Goal: Find specific page/section: Find specific page/section

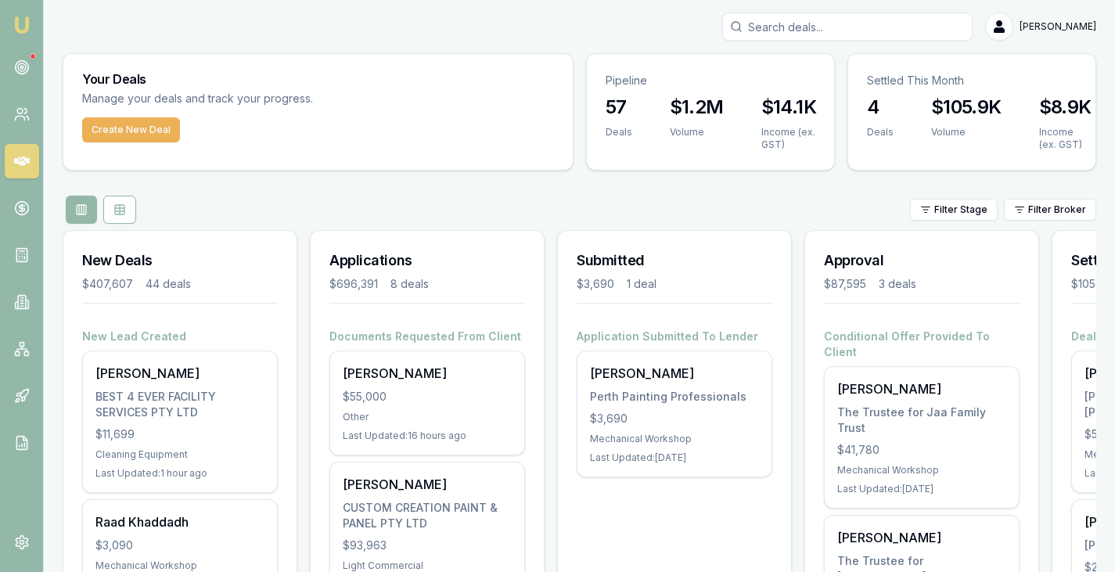
click at [899, 29] on input "Search deals" at bounding box center [847, 27] width 250 height 28
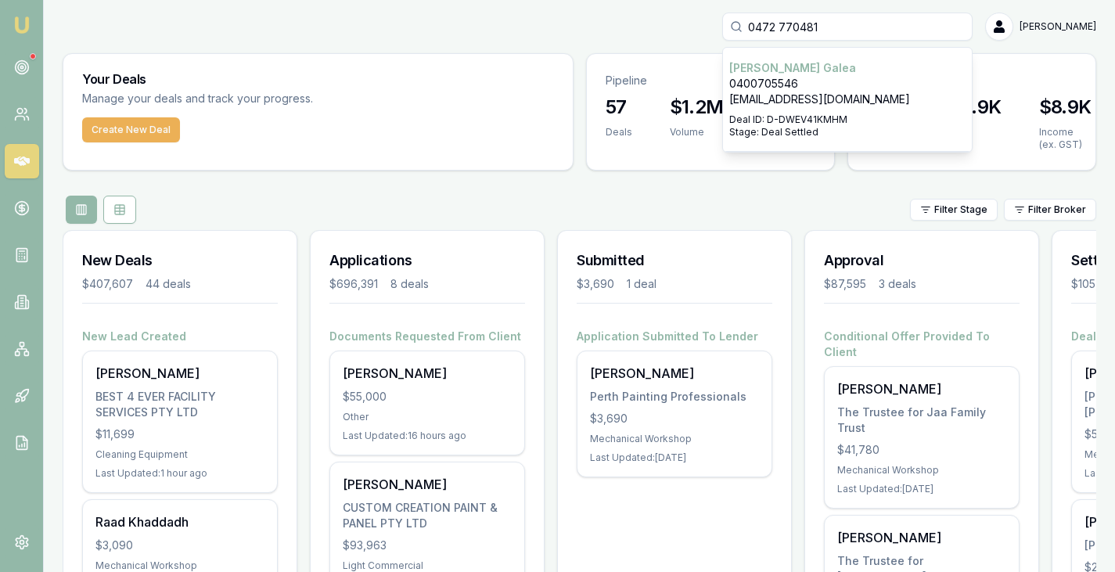
type input "0472770481"
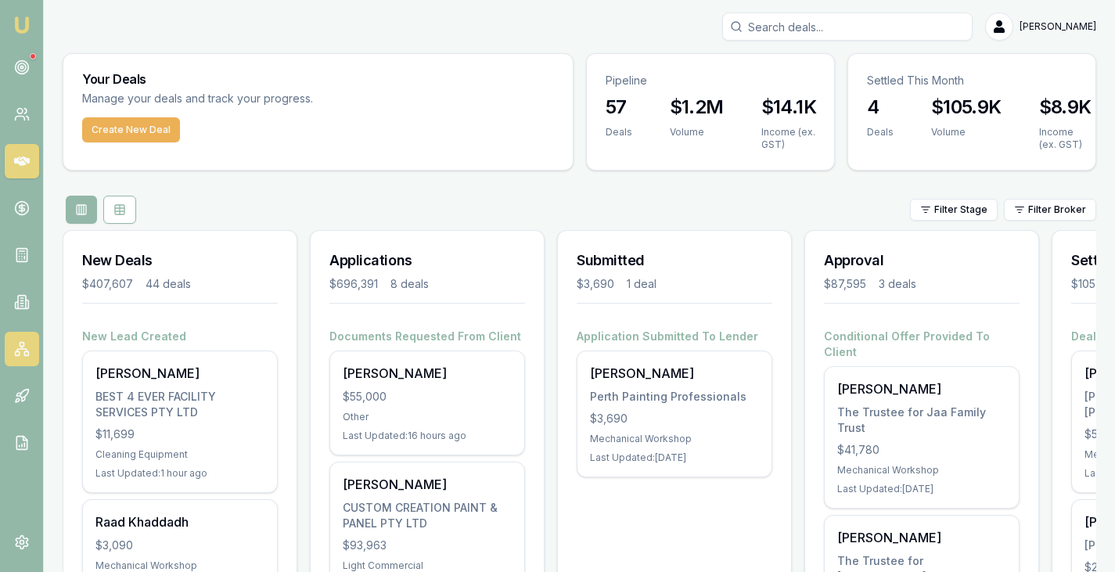
click at [18, 356] on icon at bounding box center [22, 349] width 16 height 16
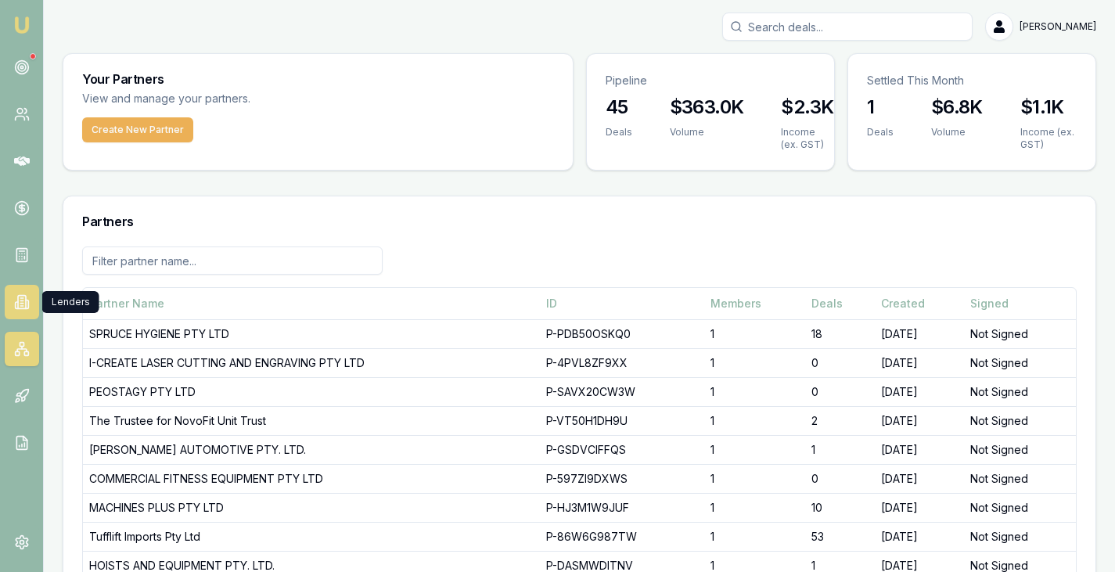
click at [20, 301] on icon at bounding box center [22, 302] width 16 height 16
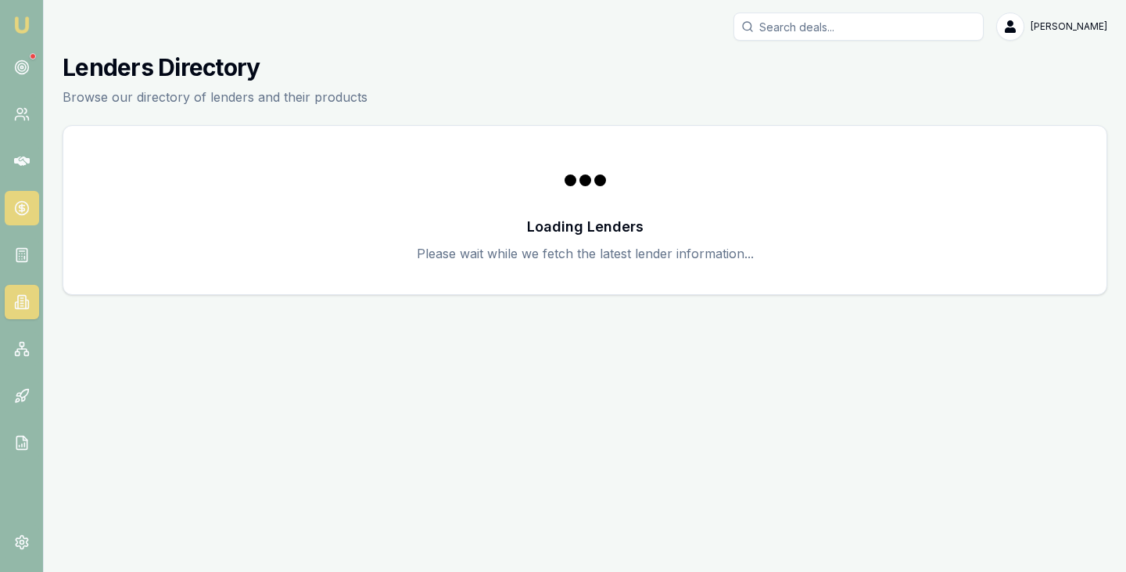
click at [22, 207] on icon at bounding box center [21, 208] width 5 height 5
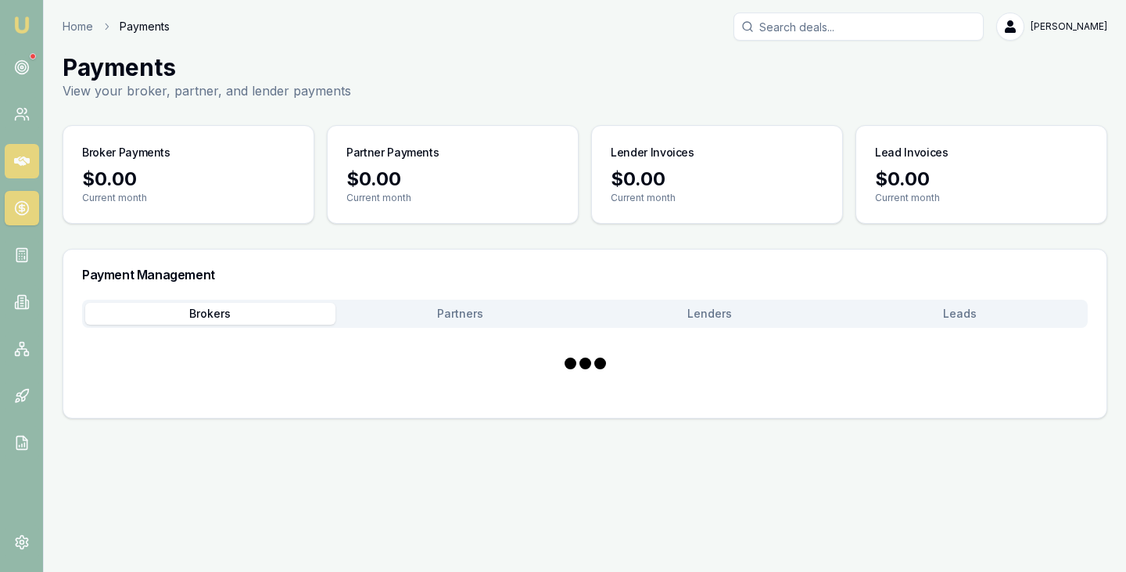
click at [14, 163] on icon at bounding box center [22, 160] width 16 height 9
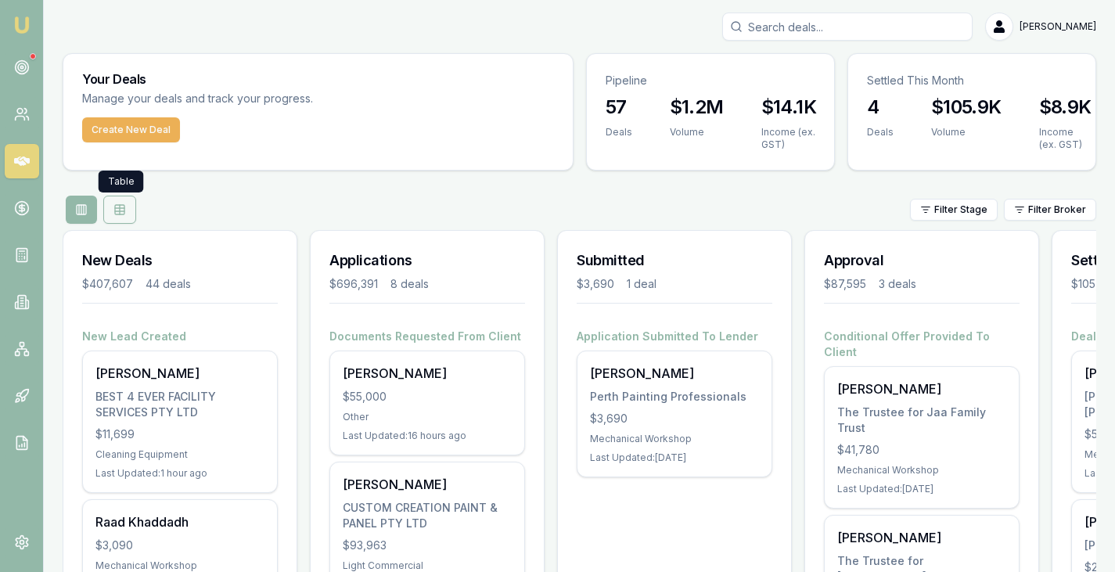
click at [116, 212] on icon at bounding box center [119, 209] width 13 height 13
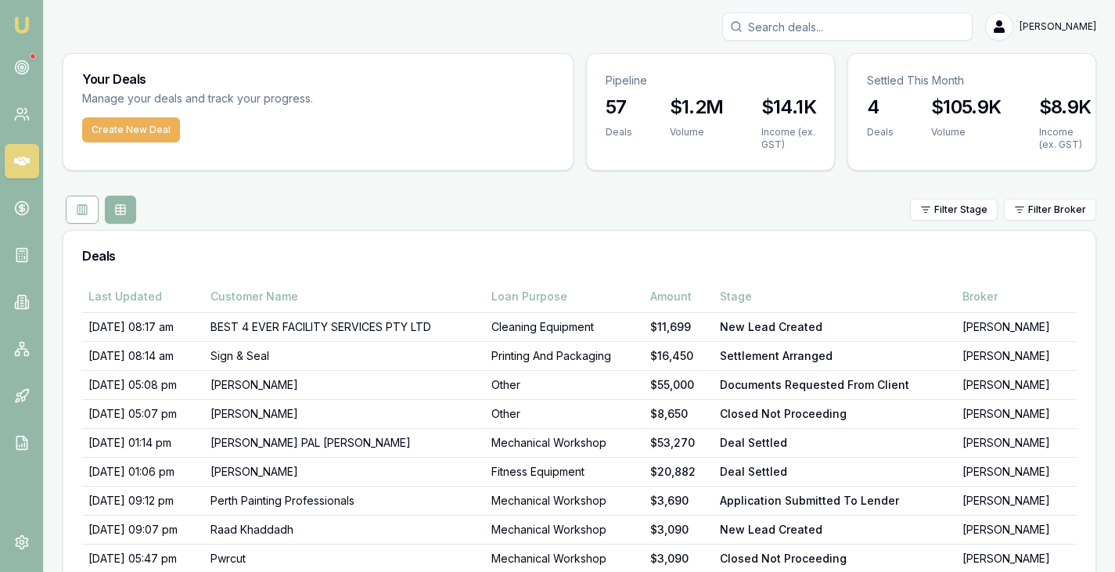
click at [915, 23] on input "Search deals" at bounding box center [847, 27] width 250 height 28
paste input "0472770481"
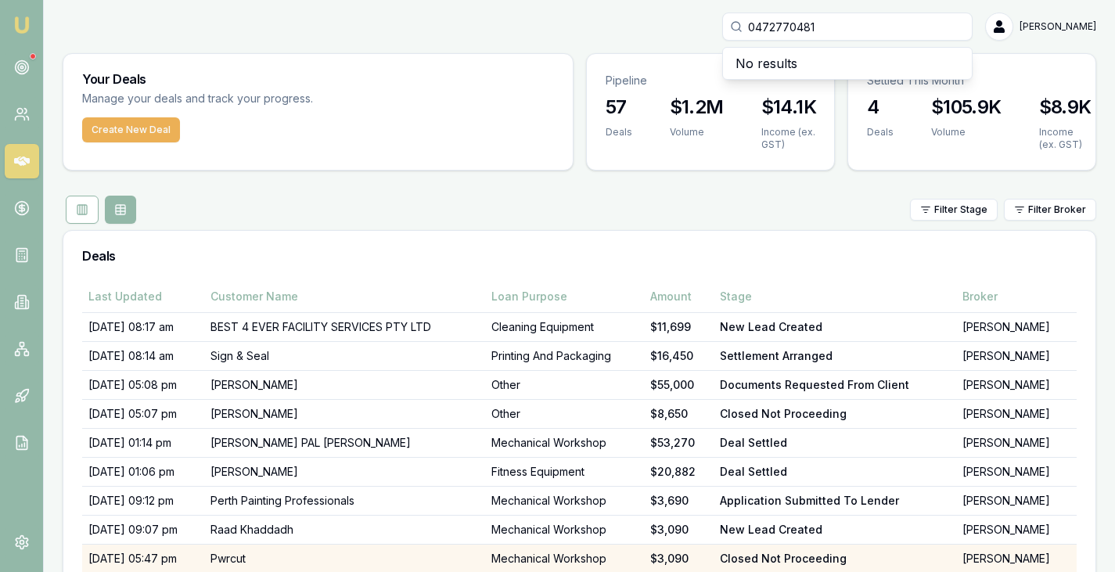
type input "0472770481"
